Goal: Communication & Community: Answer question/provide support

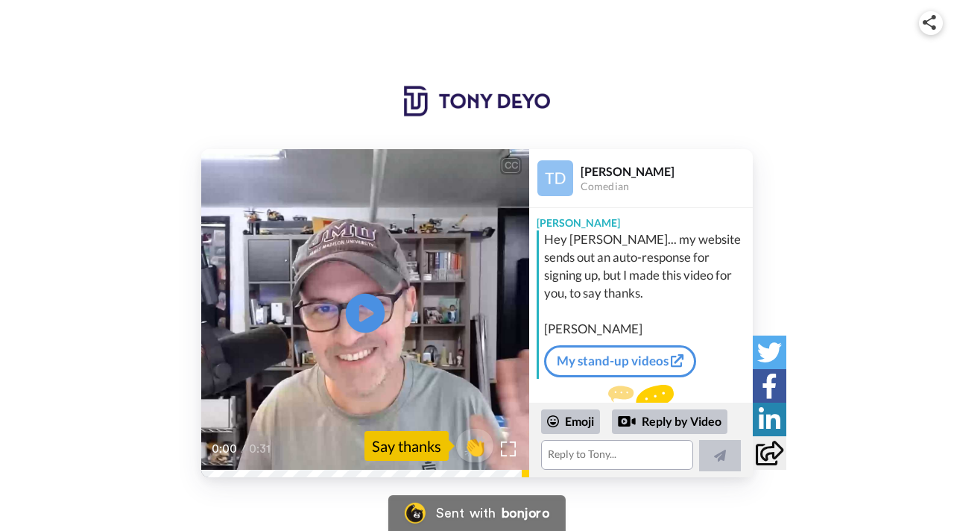
click at [363, 328] on icon at bounding box center [366, 314] width 40 height 40
click at [475, 448] on span "👏" at bounding box center [475, 446] width 47 height 30
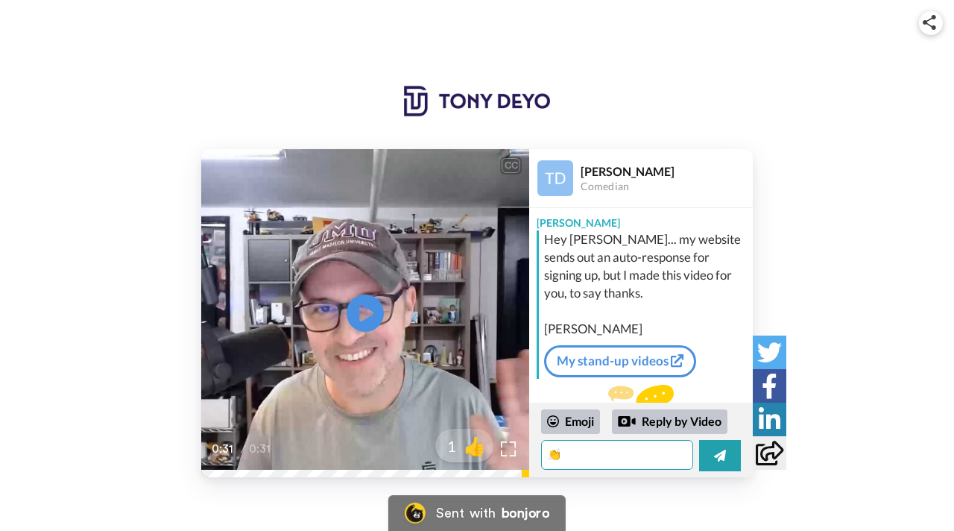
click at [635, 460] on textarea "👏" at bounding box center [617, 455] width 152 height 30
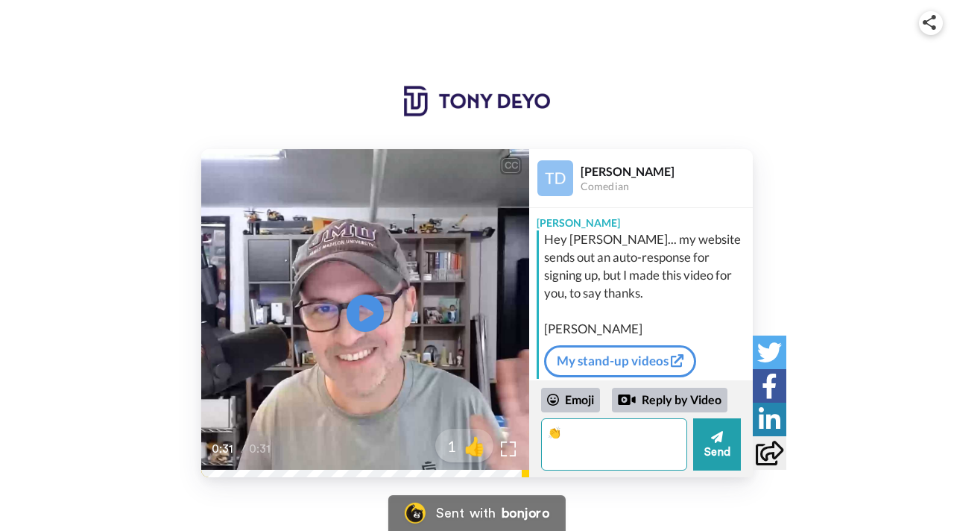
type textarea "👏"
type textarea "This is so cool!"
click at [743, 459] on div "Emoji Reply by Video This is so cool! Send" at bounding box center [641, 428] width 224 height 97
click at [731, 458] on button "Send" at bounding box center [717, 444] width 48 height 52
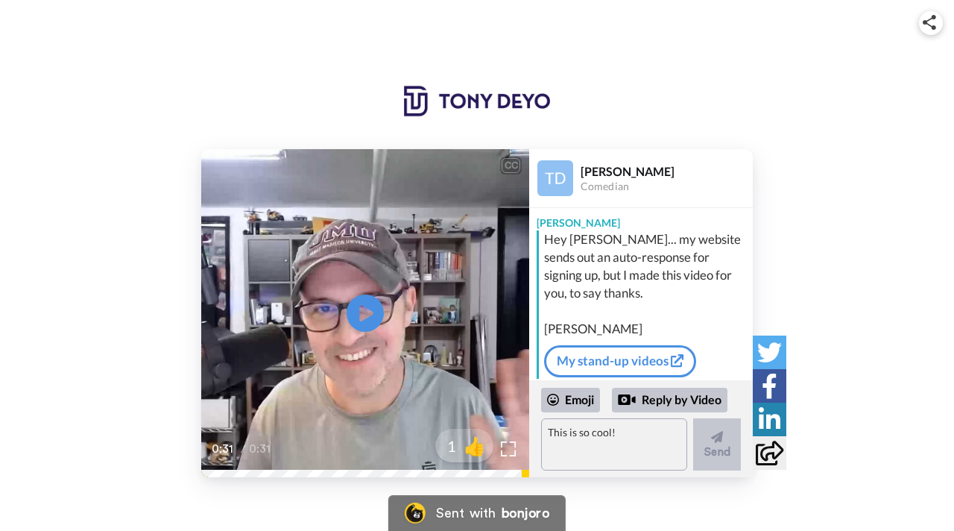
scroll to position [93, 0]
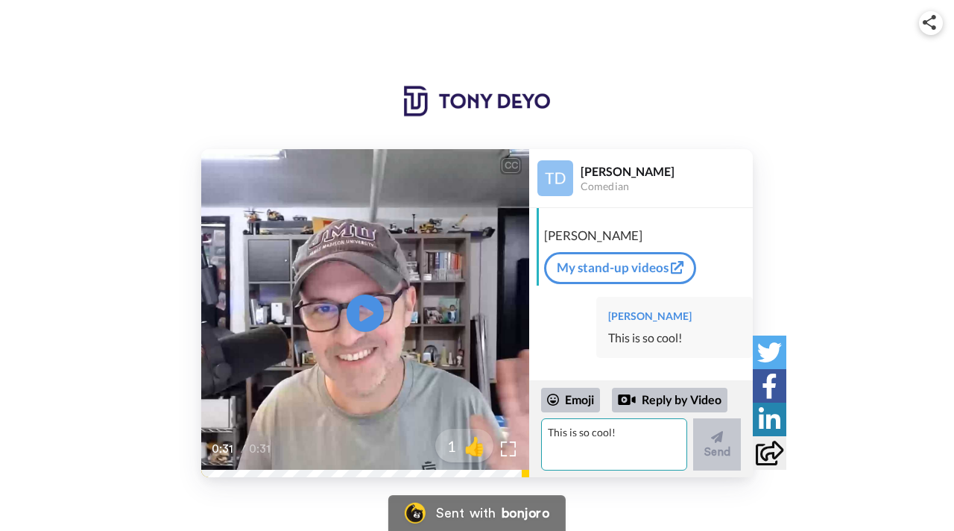
click at [643, 453] on textarea "This is so cool!" at bounding box center [614, 444] width 146 height 52
type textarea "I"
type textarea "W"
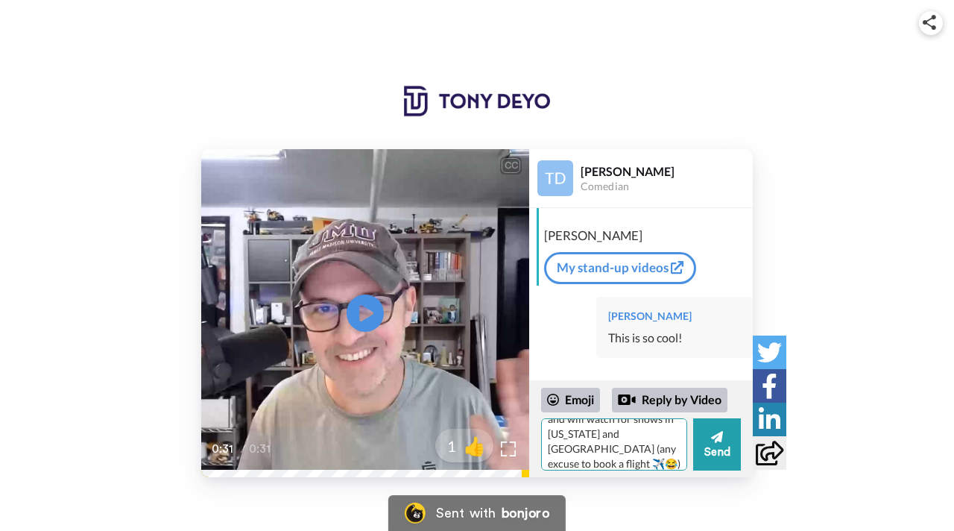
scroll to position [36, 0]
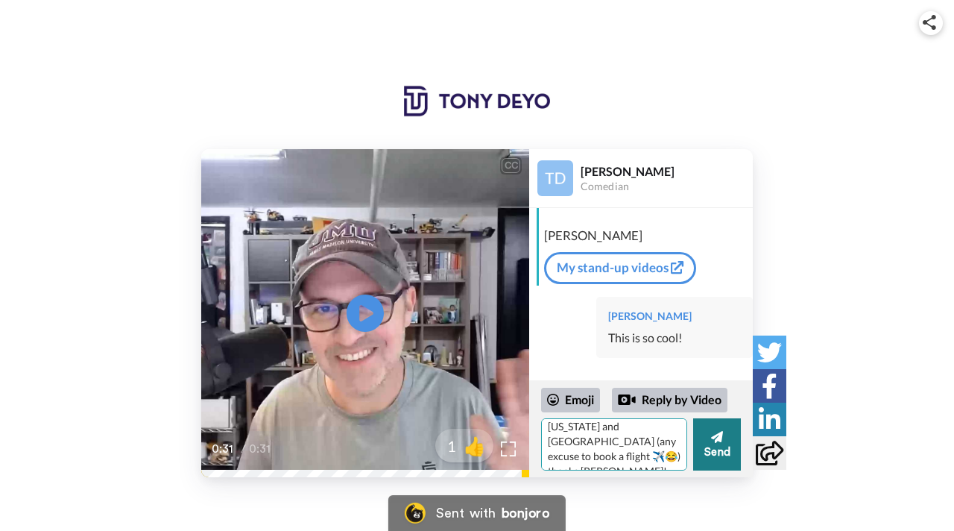
type textarea "We're following on IG too and will watch for shows in [US_STATE] and [GEOGRAPHI…"
click at [720, 445] on button "Send" at bounding box center [717, 444] width 48 height 52
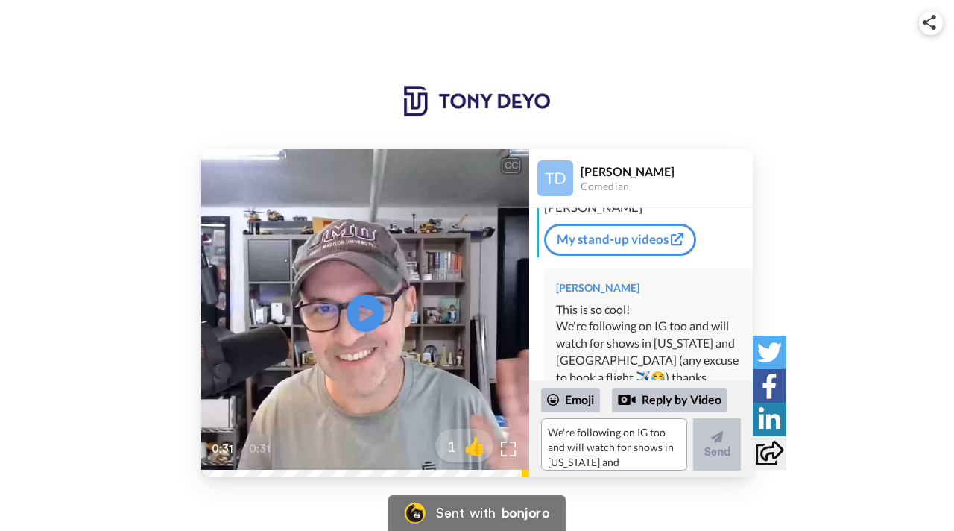
scroll to position [161, 0]
